Goal: Information Seeking & Learning: Learn about a topic

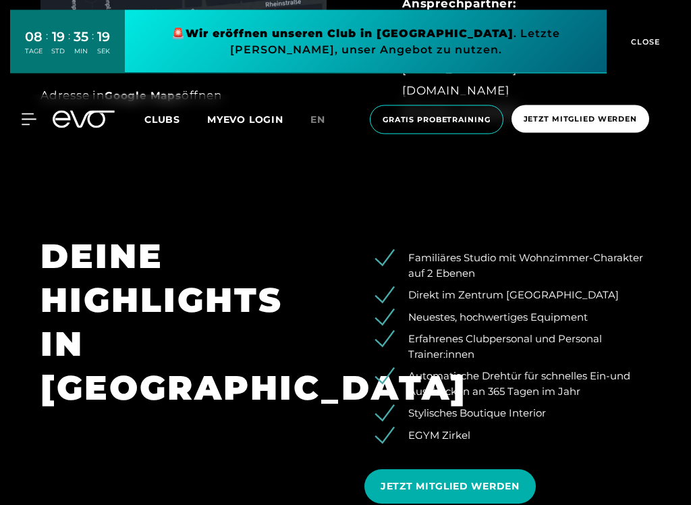
scroll to position [893, 0]
click at [647, 37] on span "CLOSE" at bounding box center [644, 42] width 33 height 12
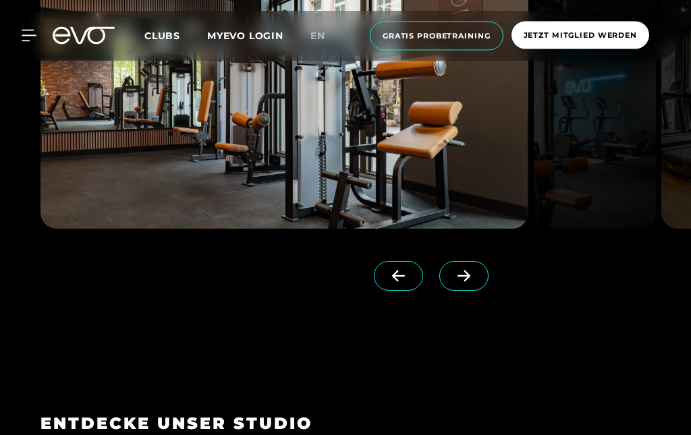
scroll to position [1470, 0]
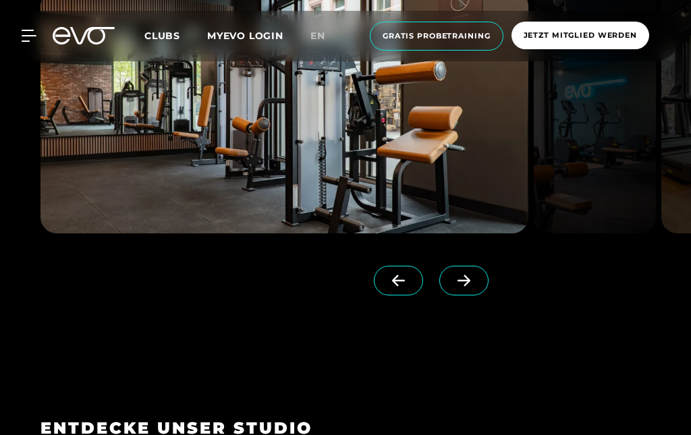
click at [469, 269] on span at bounding box center [464, 281] width 49 height 30
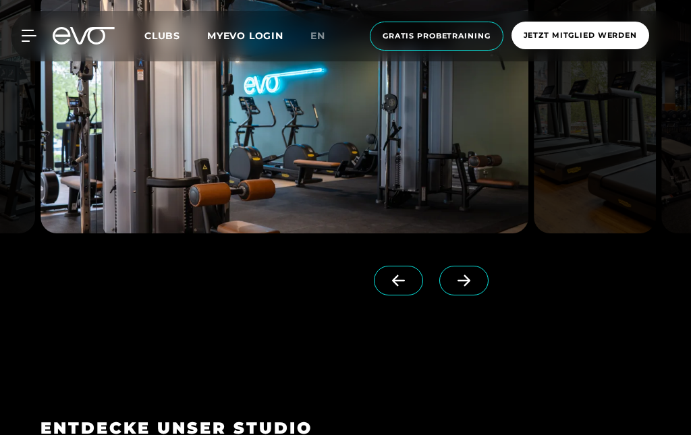
click at [464, 292] on span at bounding box center [464, 281] width 49 height 30
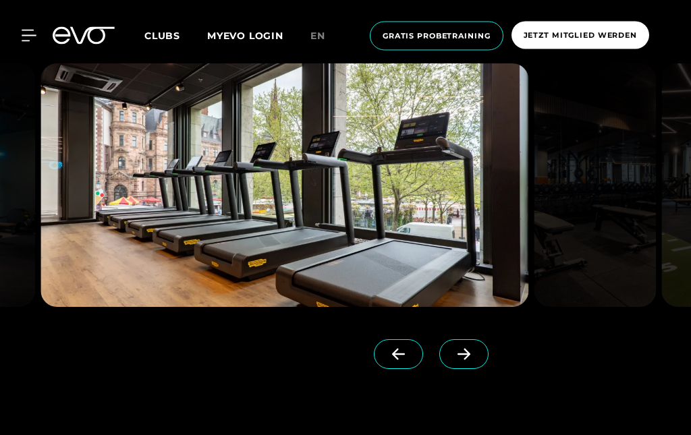
scroll to position [1395, 0]
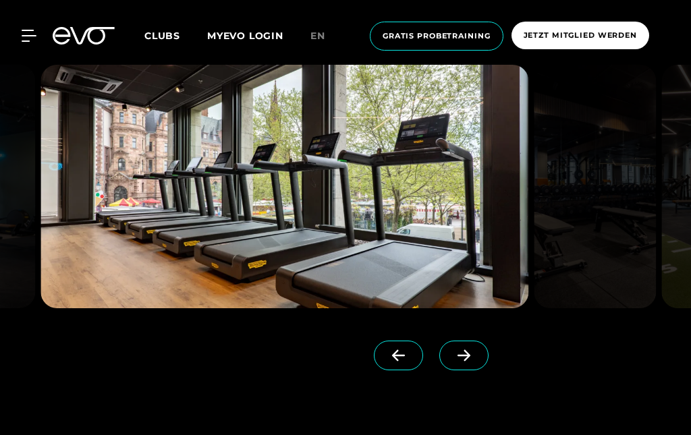
click at [466, 359] on span at bounding box center [464, 356] width 49 height 30
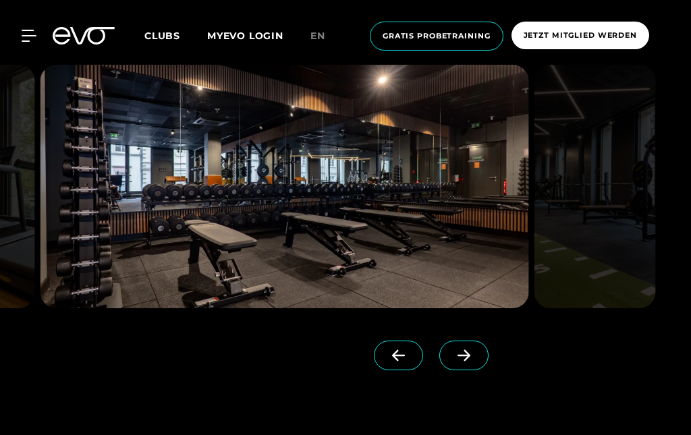
click at [469, 353] on icon at bounding box center [464, 355] width 13 height 11
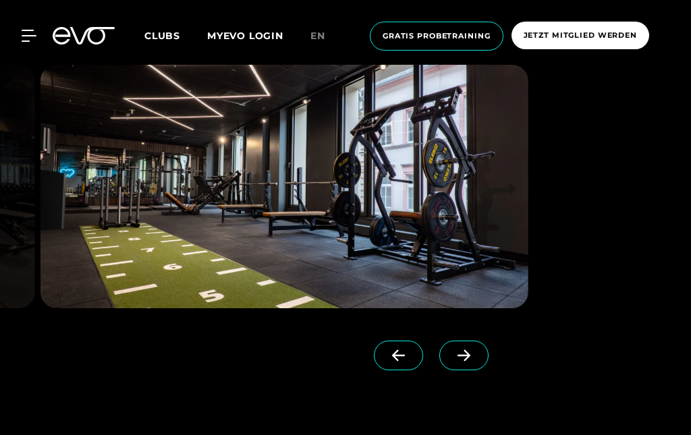
click at [473, 358] on span at bounding box center [464, 356] width 49 height 30
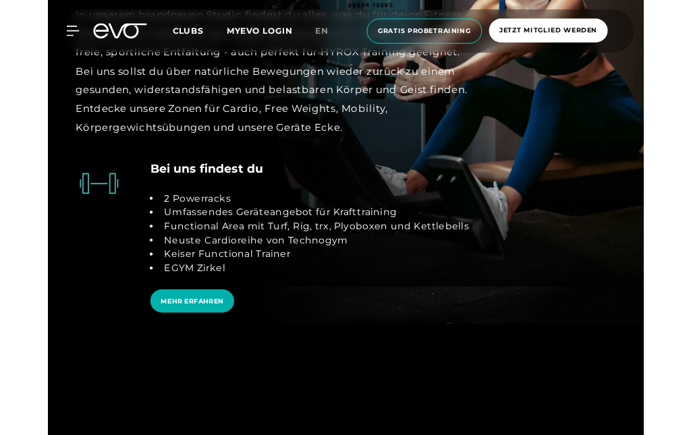
scroll to position [2573, 0]
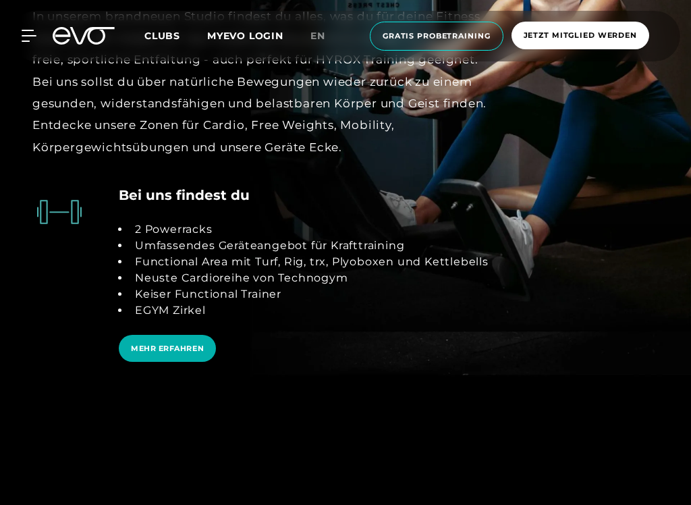
click at [188, 335] on span "MEHR ERFAHREN" at bounding box center [167, 349] width 97 height 28
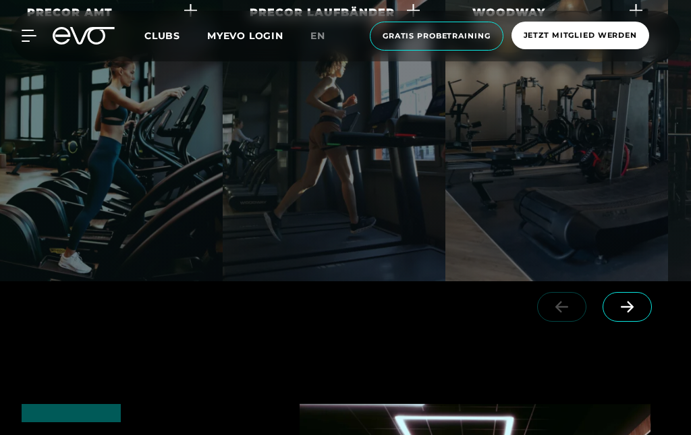
scroll to position [2630, 0]
click at [635, 293] on span at bounding box center [627, 308] width 49 height 30
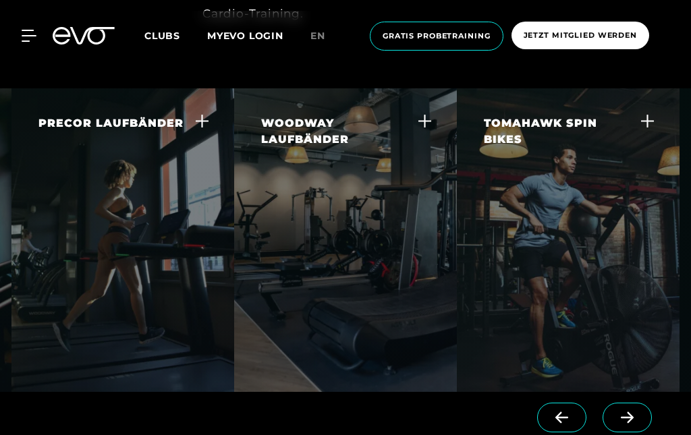
scroll to position [2517, 0]
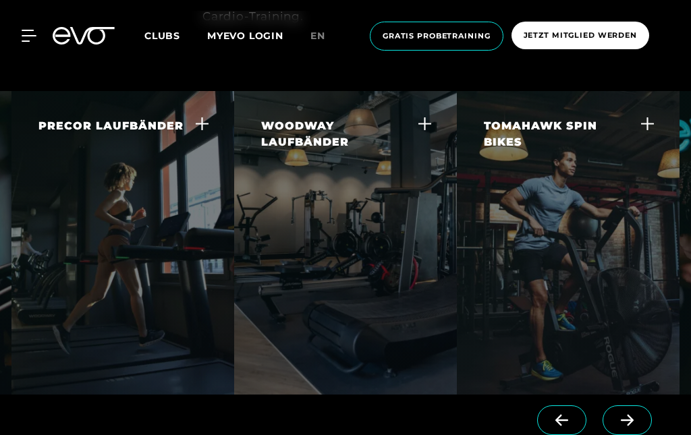
click at [644, 406] on span at bounding box center [627, 421] width 49 height 30
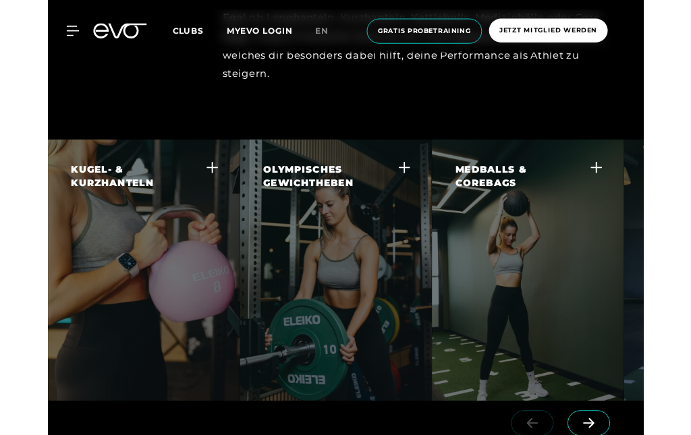
scroll to position [3400, 0]
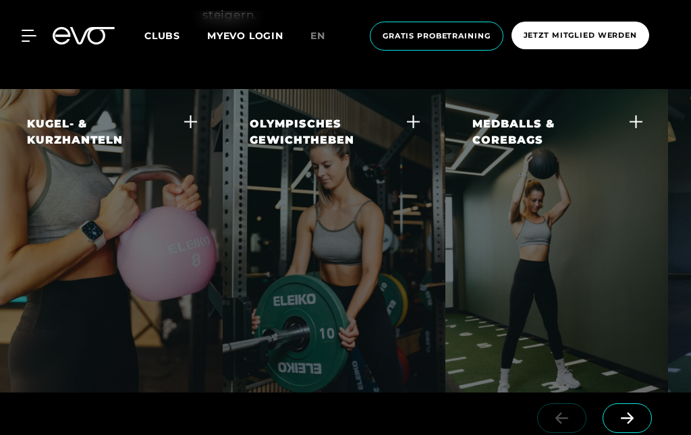
click at [632, 413] on icon at bounding box center [627, 418] width 13 height 11
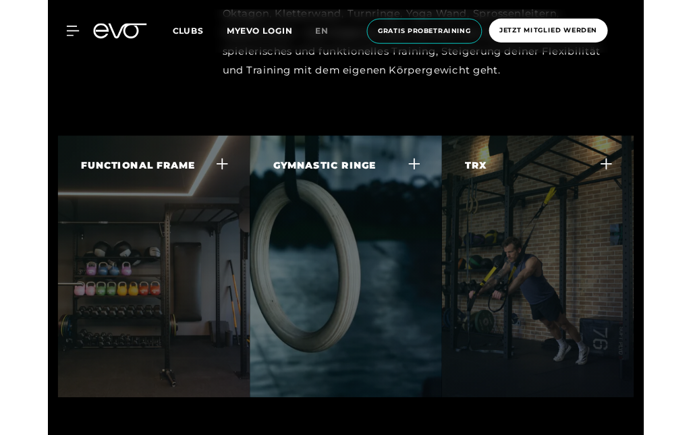
scroll to position [4284, 0]
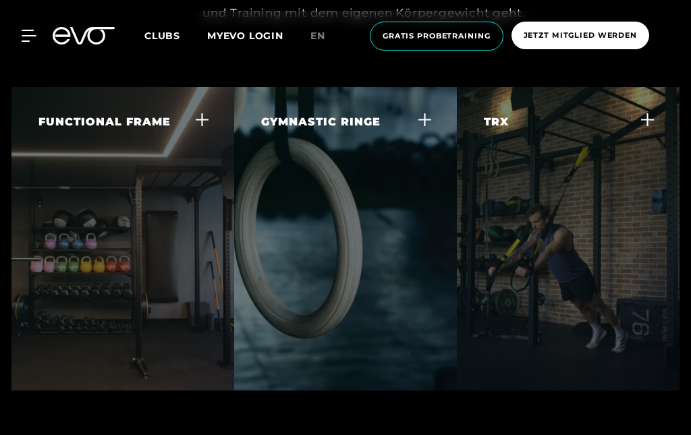
click at [201, 114] on div at bounding box center [202, 122] width 10 height 16
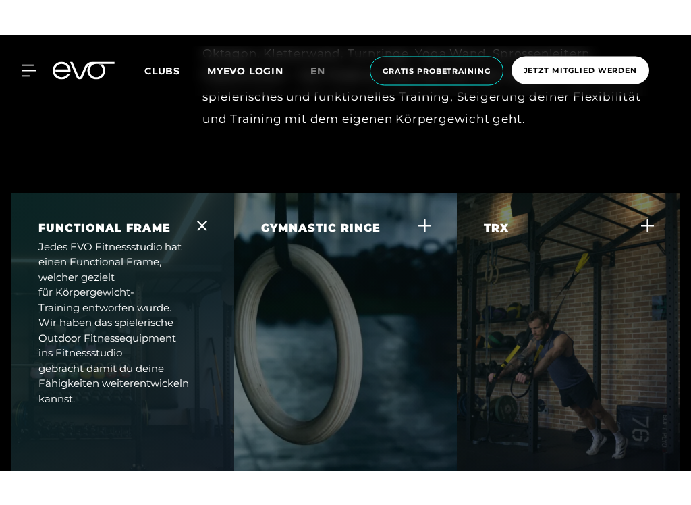
scroll to position [4215, 0]
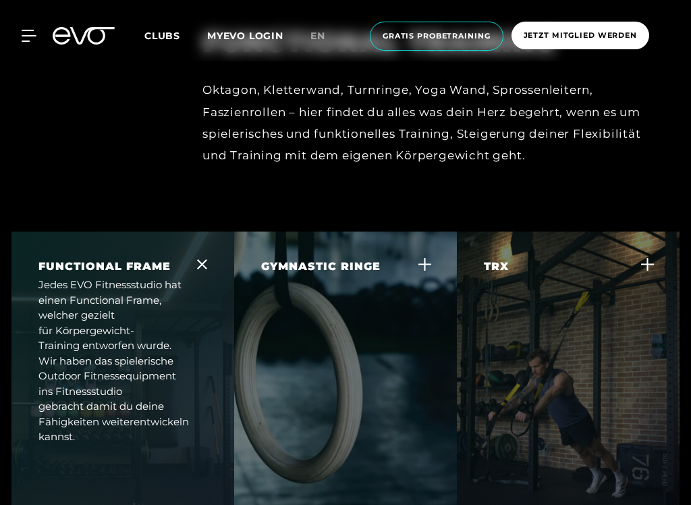
click at [205, 259] on icon at bounding box center [202, 264] width 10 height 10
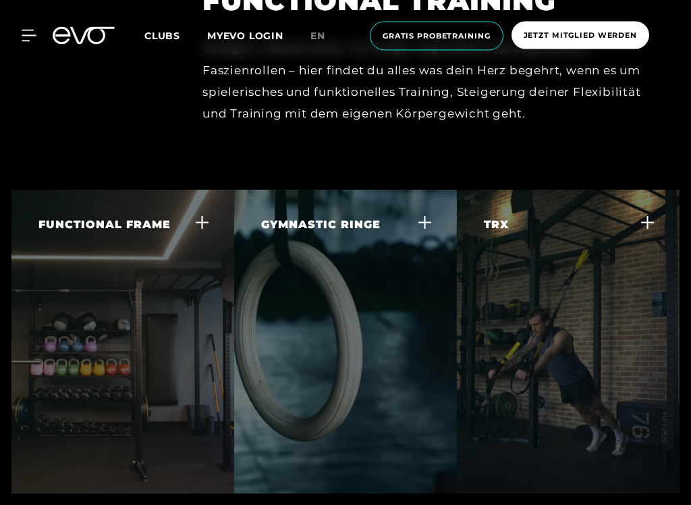
scroll to position [4257, 0]
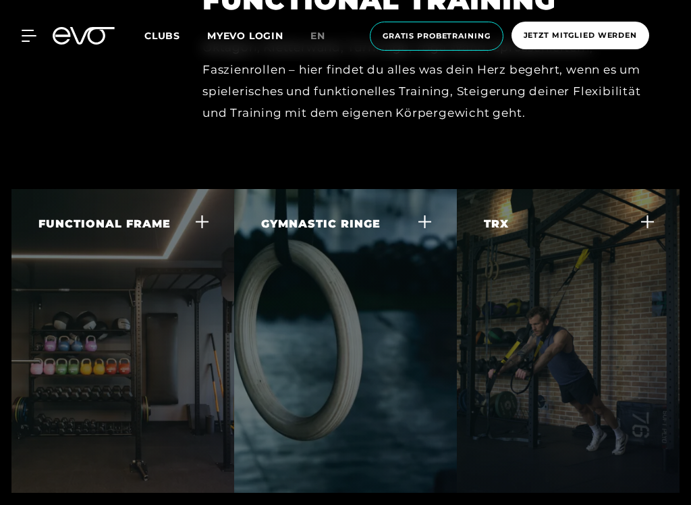
click at [426, 214] on icon at bounding box center [425, 221] width 14 height 14
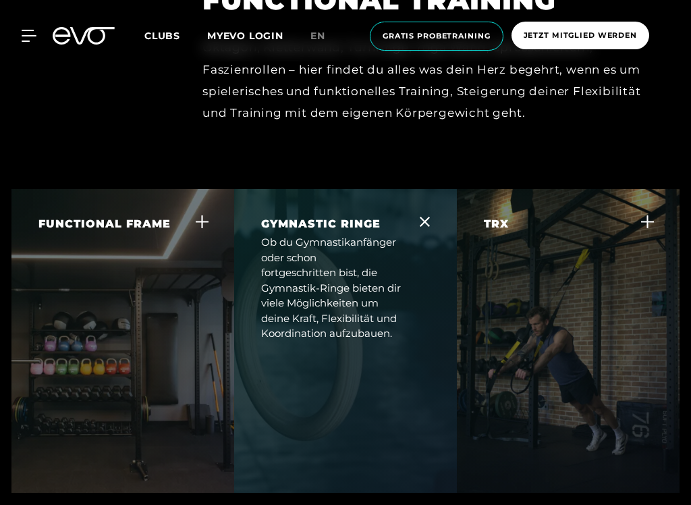
click at [423, 217] on icon at bounding box center [425, 222] width 10 height 10
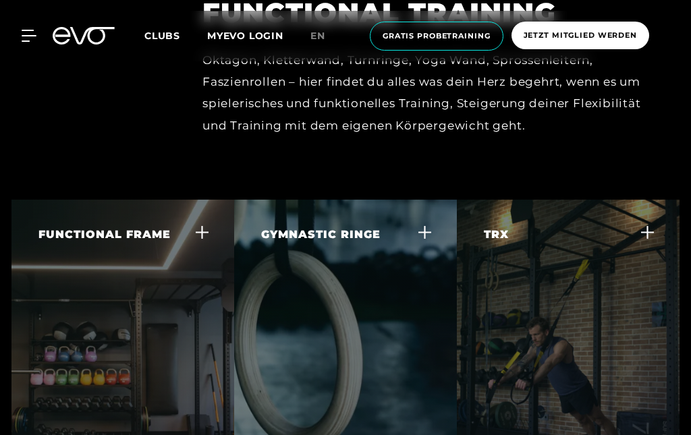
scroll to position [4170, 0]
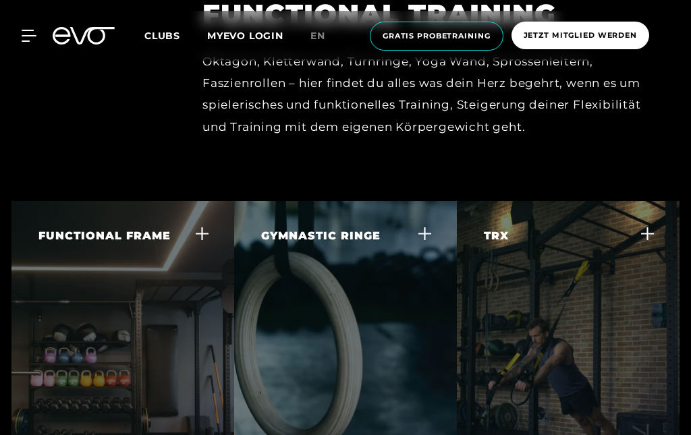
click at [651, 227] on icon at bounding box center [648, 234] width 14 height 14
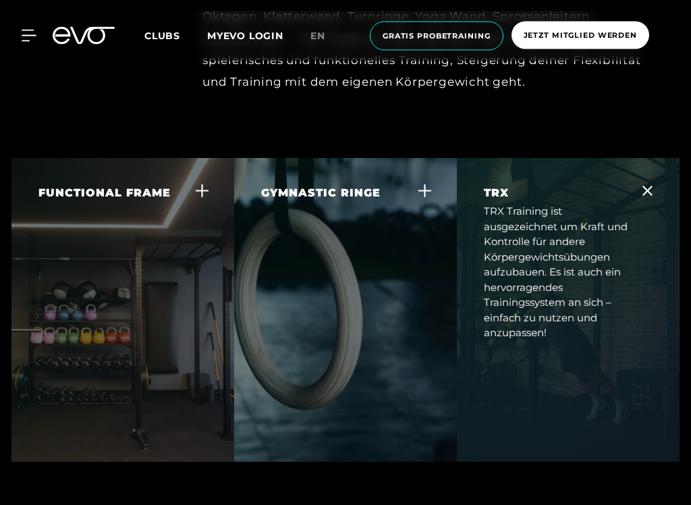
scroll to position [4289, 0]
click at [647, 185] on icon at bounding box center [648, 190] width 10 height 10
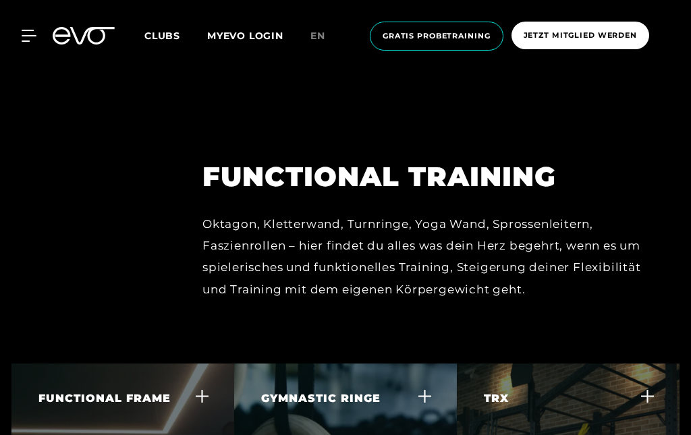
scroll to position [4006, 0]
click at [24, 32] on icon at bounding box center [29, 36] width 15 height 12
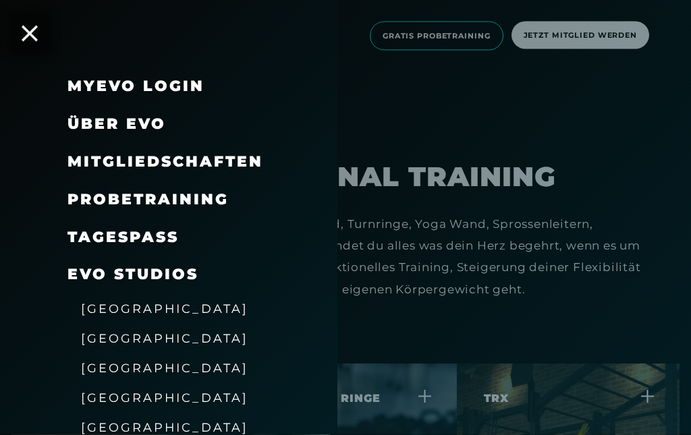
scroll to position [4007, 0]
click at [641, 261] on div at bounding box center [345, 217] width 691 height 435
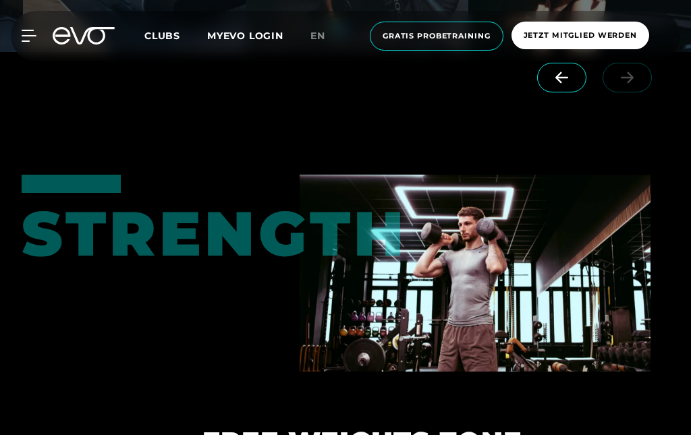
scroll to position [2859, 0]
